Goal: Information Seeking & Learning: Learn about a topic

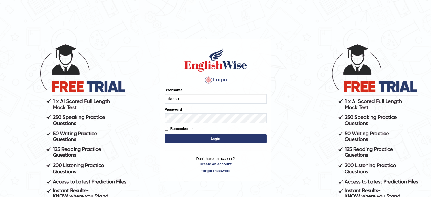
type input "Flaco9012"
click at [197, 141] on button "Login" at bounding box center [216, 138] width 102 height 8
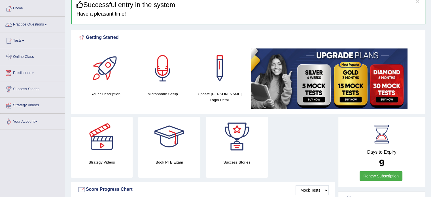
scroll to position [33, 0]
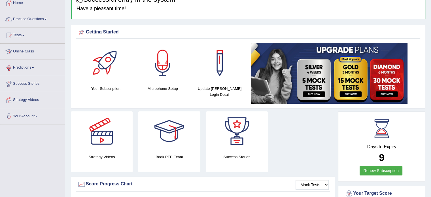
click at [22, 53] on link "Online Class" at bounding box center [32, 51] width 65 height 14
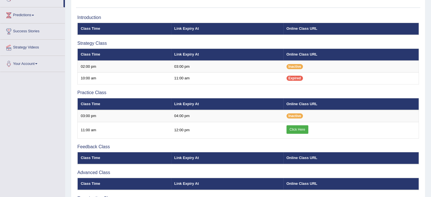
scroll to position [86, 0]
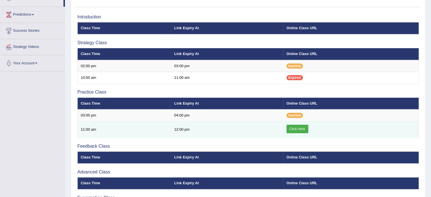
click at [295, 127] on link "Click Here" at bounding box center [297, 129] width 22 height 8
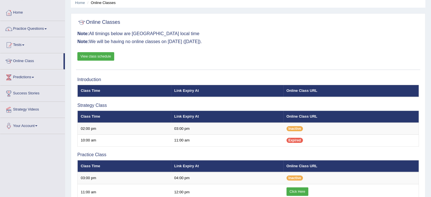
scroll to position [20, 0]
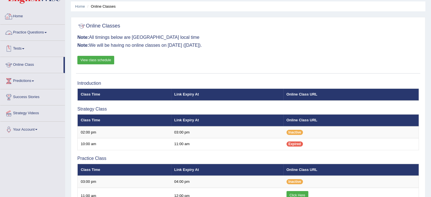
click at [33, 32] on link "Practice Questions" at bounding box center [32, 32] width 65 height 14
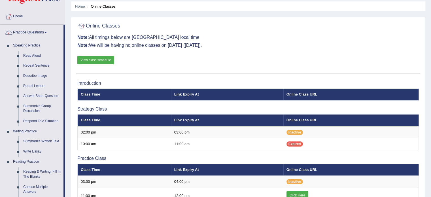
click at [66, 59] on div "Home Online Classes Online Classes Note: All timings below are Melbourne local …" at bounding box center [248, 138] width 366 height 316
click at [44, 119] on link "Respond To A Situation" at bounding box center [42, 121] width 43 height 10
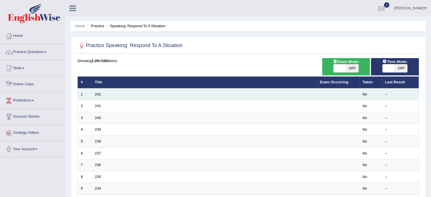
click at [99, 97] on td "242" at bounding box center [204, 94] width 225 height 12
click at [99, 95] on link "242" at bounding box center [98, 94] width 6 height 4
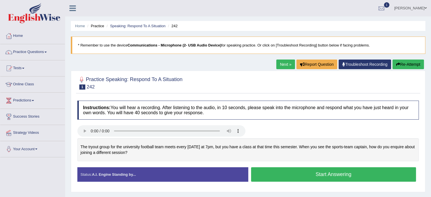
click at [400, 63] on button "Re-Attempt" at bounding box center [407, 64] width 31 height 10
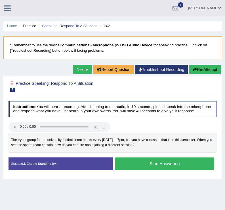
click at [26, 55] on blockquote "* Remember to use the device Communications - Microphone (2- USB Audio Device) …" at bounding box center [112, 48] width 219 height 23
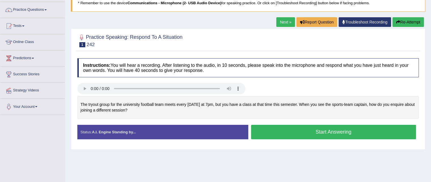
scroll to position [44, 0]
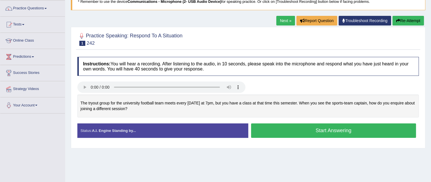
click at [303, 132] on button "Start Answering" at bounding box center [333, 130] width 165 height 14
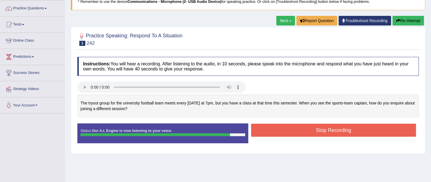
click at [284, 128] on button "Stop Recording" at bounding box center [333, 130] width 165 height 13
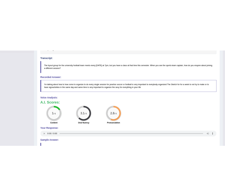
scroll to position [154, 0]
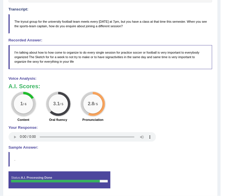
drag, startPoint x: 195, startPoint y: 87, endPoint x: 179, endPoint y: 114, distance: 31.7
click at [179, 114] on div "A.I. Scores: 1 / 6 Content 3.1 / 5 Oral fluency 2.8 / 5 Pronunciation" at bounding box center [110, 103] width 204 height 40
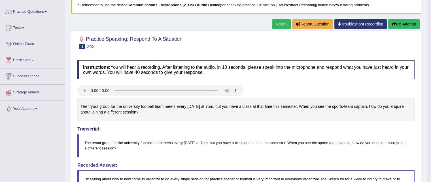
scroll to position [32, 0]
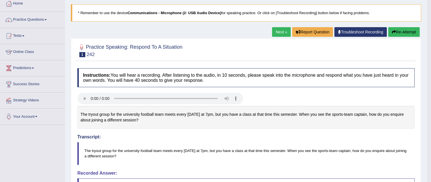
click at [400, 35] on button "Re-Attempt" at bounding box center [403, 32] width 31 height 10
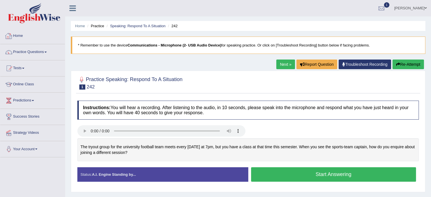
click at [17, 37] on link "Home" at bounding box center [32, 35] width 65 height 14
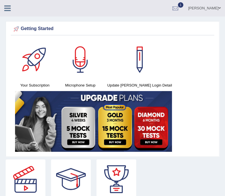
click at [53, 12] on div "Camilo Villamizar Ramirez Toggle navigation Username: Flaco9012 Access Type: On…" at bounding box center [112, 8] width 225 height 16
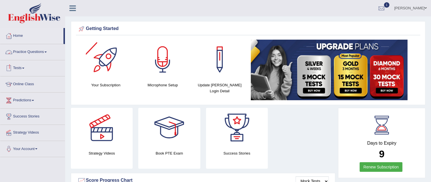
click at [45, 52] on link "Practice Questions" at bounding box center [32, 51] width 65 height 14
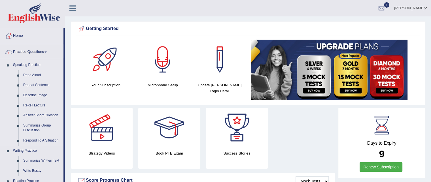
click at [34, 74] on link "Read Aloud" at bounding box center [42, 75] width 43 height 10
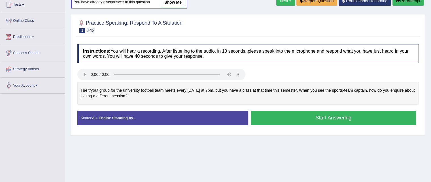
scroll to position [64, 0]
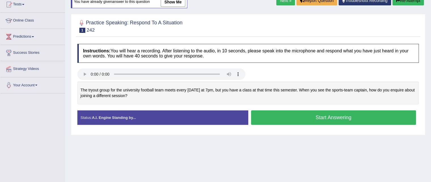
click at [333, 118] on button "Start Answering" at bounding box center [333, 117] width 165 height 14
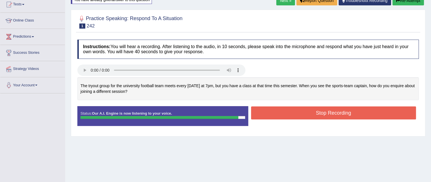
click at [306, 115] on button "Stop Recording" at bounding box center [333, 112] width 165 height 13
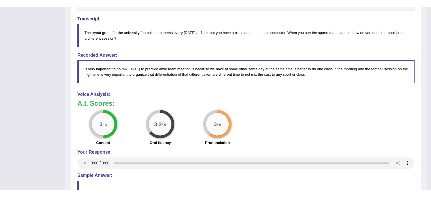
scroll to position [170, 0]
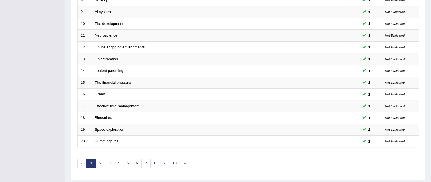
scroll to position [191, 0]
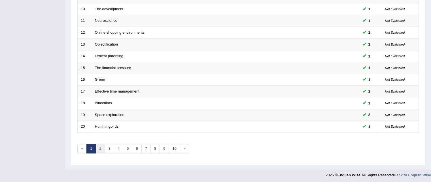
click at [102, 148] on link "2" at bounding box center [99, 148] width 9 height 9
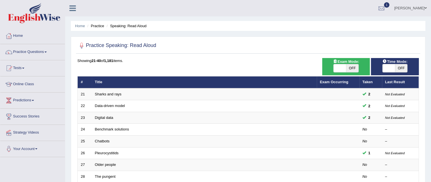
click at [353, 69] on span "OFF" at bounding box center [352, 68] width 12 height 8
checkbox input "true"
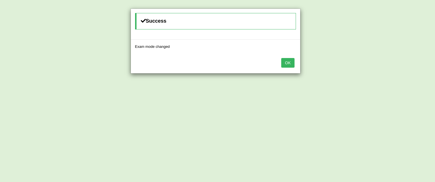
click at [289, 60] on button "OK" at bounding box center [287, 63] width 13 height 10
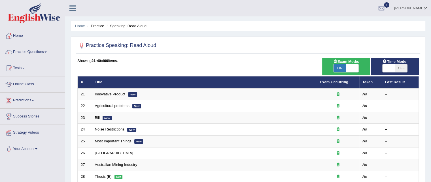
click at [400, 70] on span "OFF" at bounding box center [401, 68] width 12 height 8
checkbox input "true"
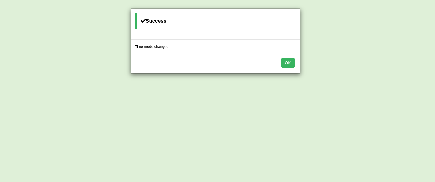
click at [291, 65] on button "OK" at bounding box center [287, 63] width 13 height 10
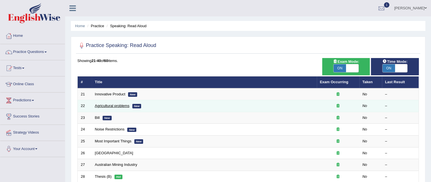
click at [107, 105] on link "Agricultural problems" at bounding box center [112, 106] width 35 height 4
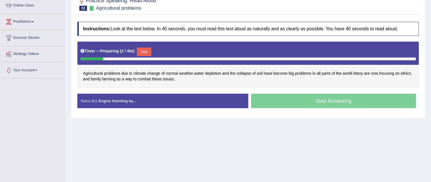
scroll to position [80, 0]
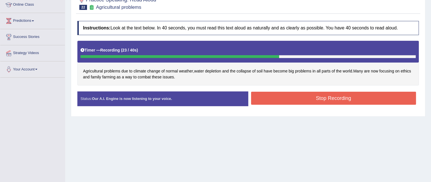
click at [316, 95] on button "Stop Recording" at bounding box center [333, 98] width 165 height 13
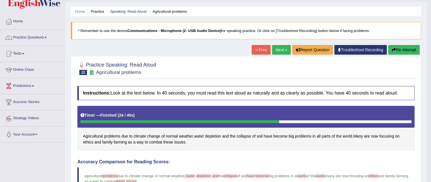
scroll to position [13, 0]
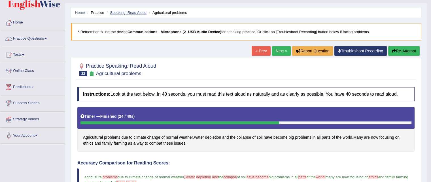
click at [136, 11] on link "Speaking: Read Aloud" at bounding box center [128, 12] width 37 height 4
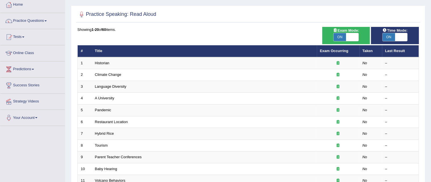
scroll to position [33, 0]
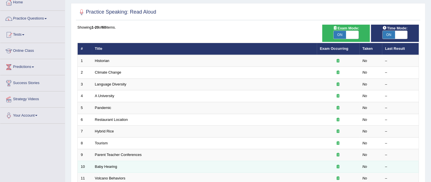
click at [106, 169] on td "Baby Hearing" at bounding box center [204, 167] width 225 height 12
click at [108, 166] on link "Baby Hearing" at bounding box center [106, 167] width 22 height 4
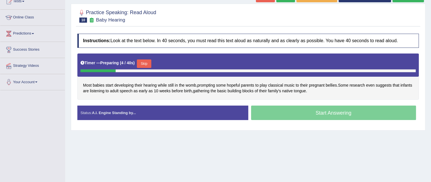
scroll to position [68, 0]
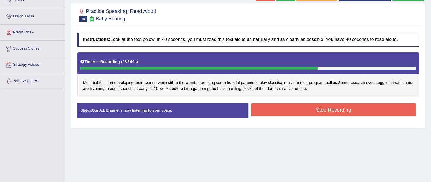
click at [306, 109] on button "Stop Recording" at bounding box center [333, 109] width 165 height 13
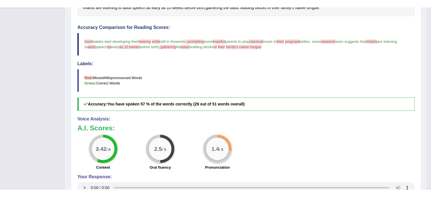
scroll to position [150, 0]
